Goal: Task Accomplishment & Management: Manage account settings

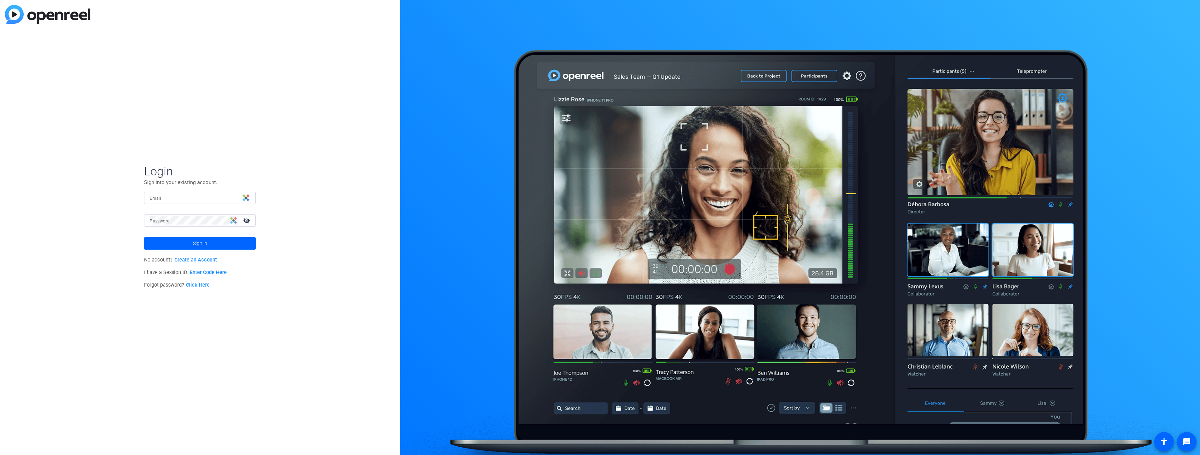
click at [245, 199] on img at bounding box center [246, 197] width 7 height 7
type input "[PERSON_NAME][EMAIL_ADDRESS][PERSON_NAME][DOMAIN_NAME]"
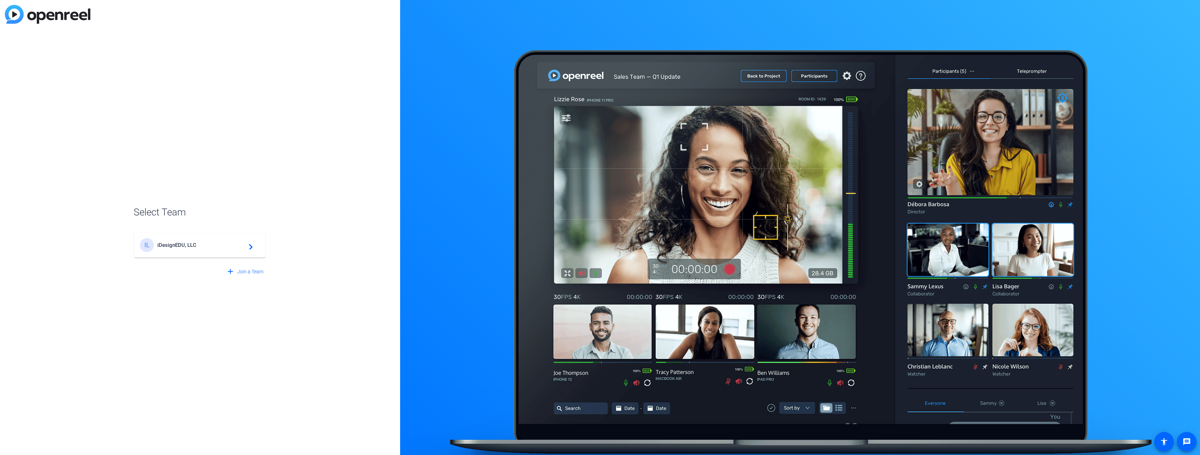
click at [203, 247] on span "iDesignEDU, LLC" at bounding box center [200, 245] width 87 height 6
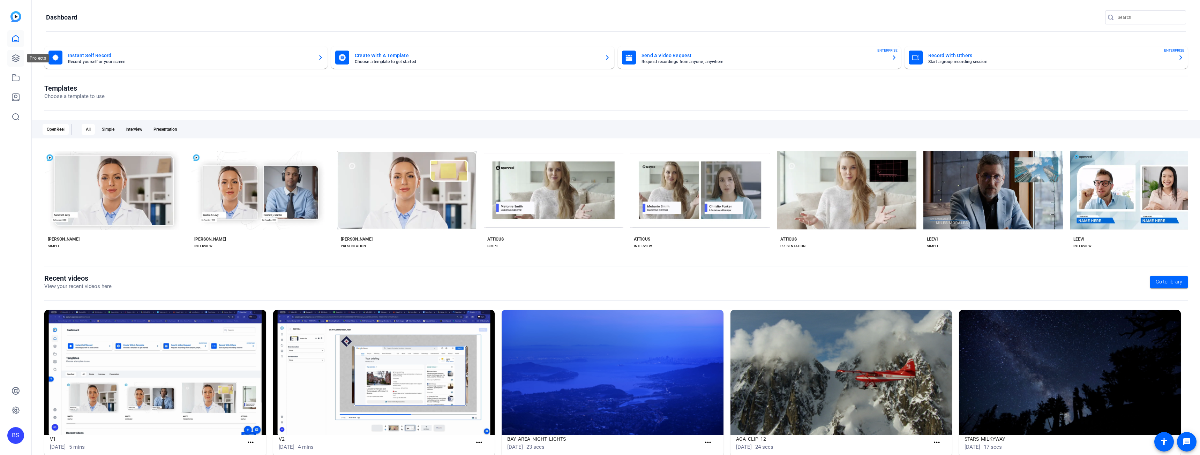
click at [13, 57] on icon at bounding box center [15, 58] width 7 height 7
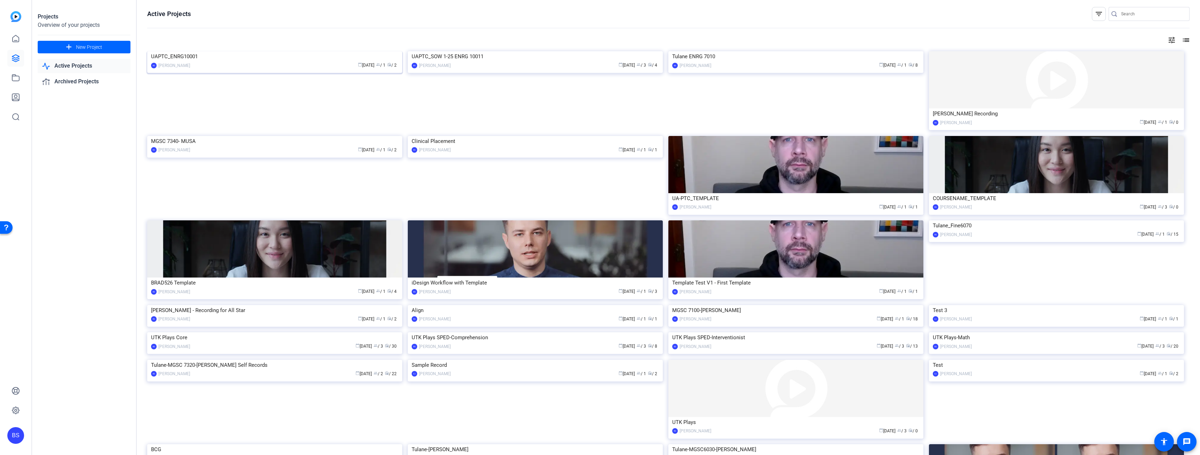
click at [327, 69] on div "calendar_today [DATE] group / 1 radio / 2" at bounding box center [296, 65] width 205 height 7
click at [457, 62] on div "UAPTC_SOW 1-25 ENRG 10011" at bounding box center [535, 56] width 247 height 10
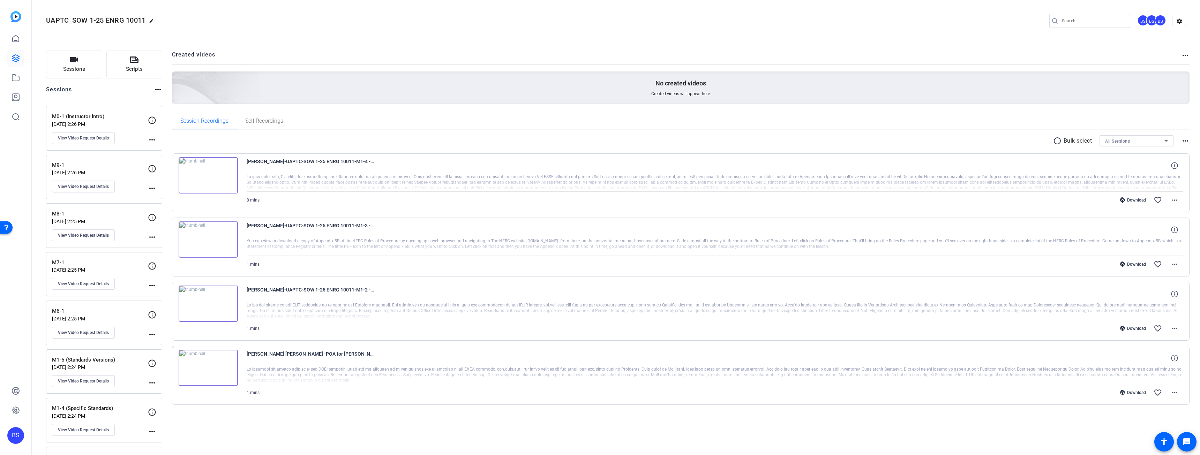
click at [1155, 17] on div "BS" at bounding box center [1161, 21] width 12 height 12
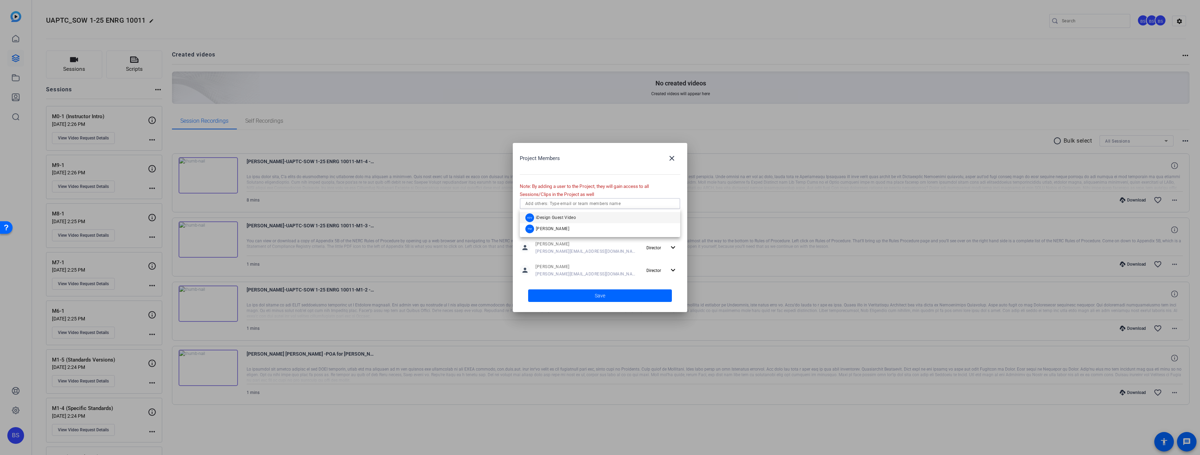
click at [601, 200] on input "text" at bounding box center [600, 204] width 149 height 8
click at [547, 229] on span "[PERSON_NAME]" at bounding box center [552, 229] width 33 height 6
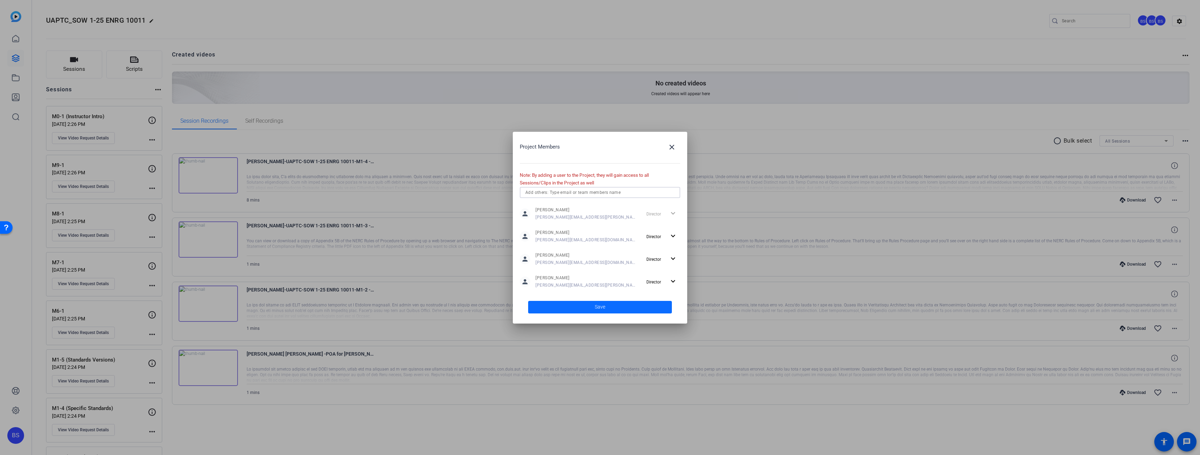
click at [618, 308] on span at bounding box center [600, 307] width 144 height 17
